Goal: Entertainment & Leisure: Consume media (video, audio)

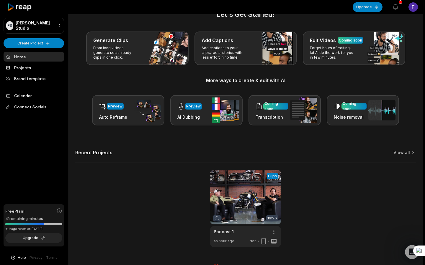
scroll to position [17, 0]
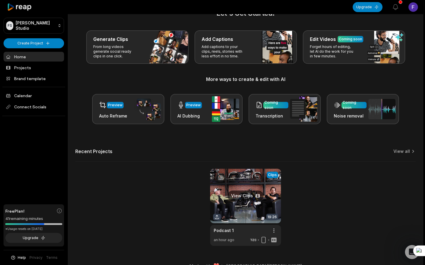
click at [262, 206] on link at bounding box center [245, 207] width 71 height 77
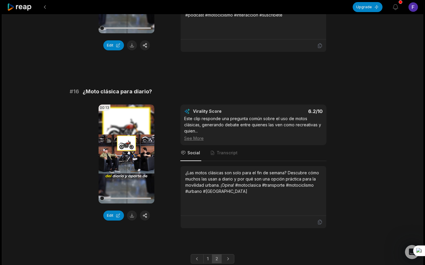
scroll to position [863, 0]
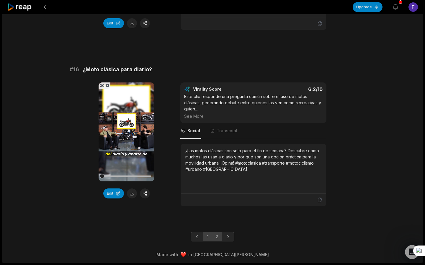
click at [206, 239] on link "1" at bounding box center [207, 236] width 9 height 9
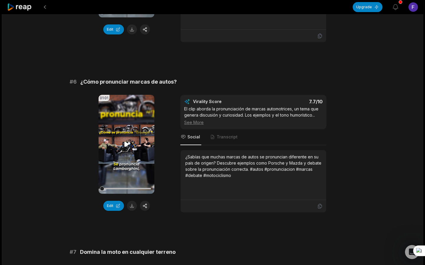
click at [137, 164] on video "Your browser does not support mp4 format." at bounding box center [126, 144] width 56 height 99
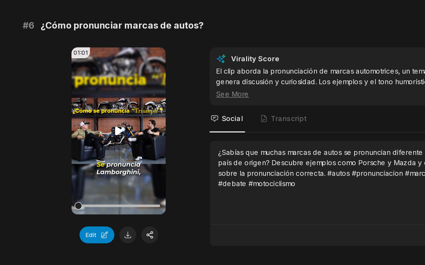
click at [129, 140] on video "Your browser does not support mp4 format." at bounding box center [126, 144] width 56 height 99
